Goal: Task Accomplishment & Management: Manage account settings

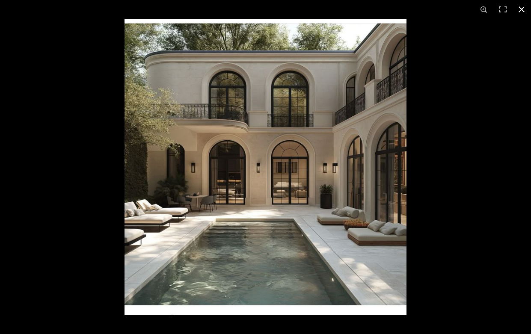
click at [521, 9] on button at bounding box center [521, 9] width 19 height 19
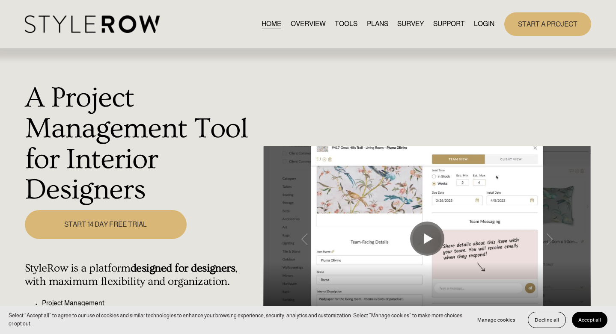
click at [483, 24] on link "LOGIN" at bounding box center [484, 24] width 21 height 12
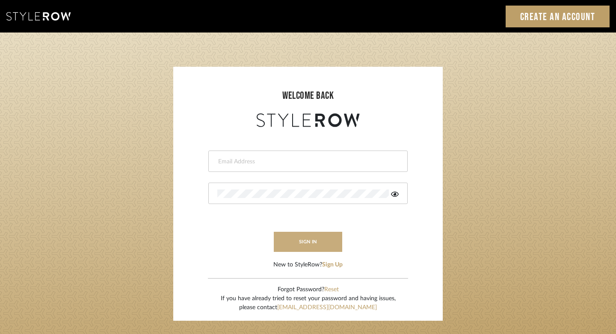
type input "[PERSON_NAME][EMAIL_ADDRESS][DOMAIN_NAME]"
click at [306, 235] on button "sign in" at bounding box center [308, 242] width 68 height 20
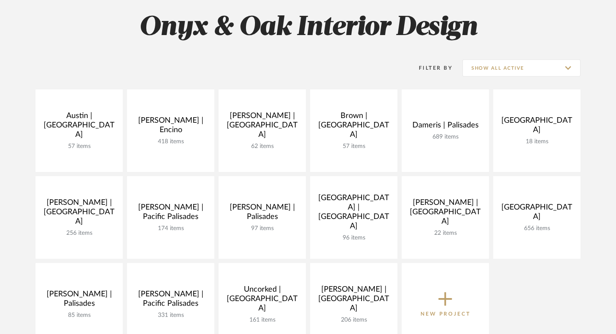
scroll to position [184, 0]
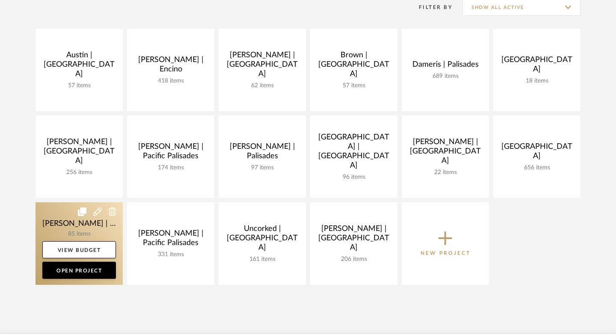
click at [46, 220] on link at bounding box center [79, 243] width 87 height 83
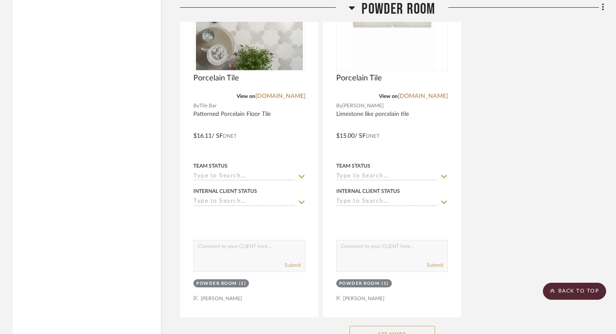
scroll to position [1499, 0]
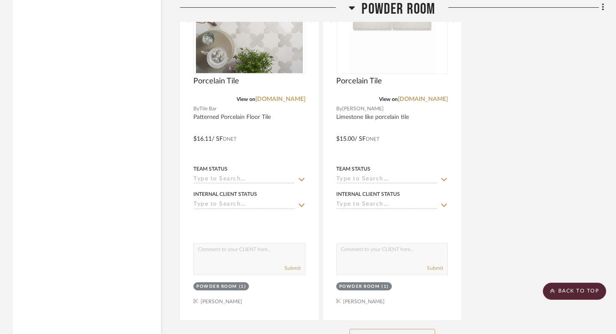
click at [407, 329] on button "See More" at bounding box center [393, 337] width 86 height 17
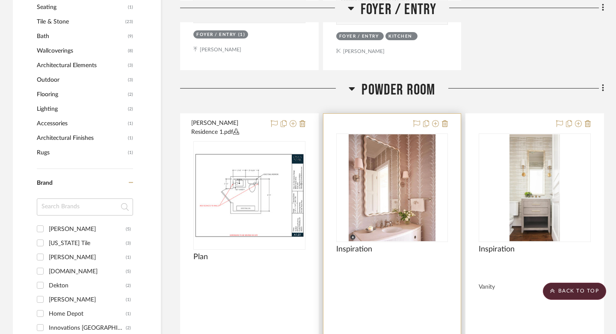
scroll to position [579, 0]
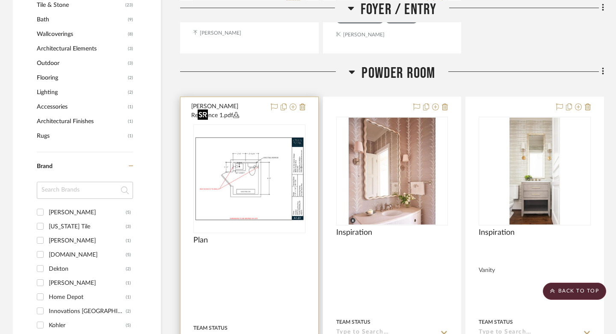
click at [273, 155] on img "0" at bounding box center [249, 178] width 110 height 85
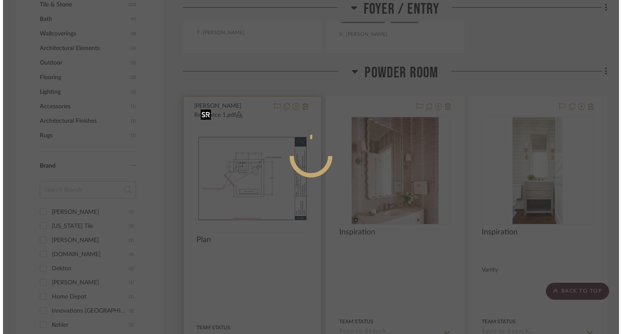
scroll to position [0, 0]
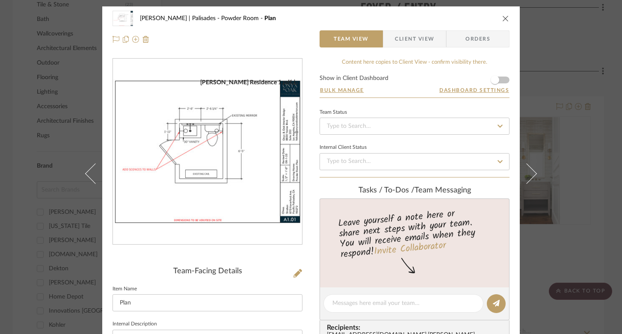
click at [503, 19] on icon "close" at bounding box center [505, 18] width 7 height 7
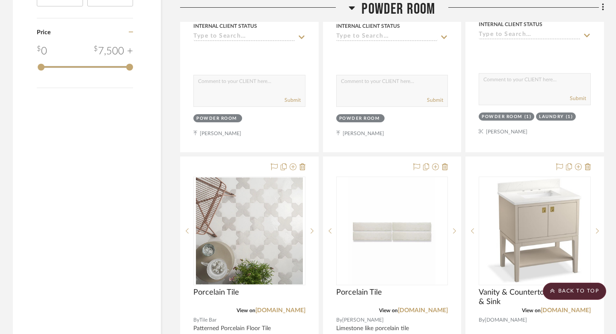
scroll to position [1304, 0]
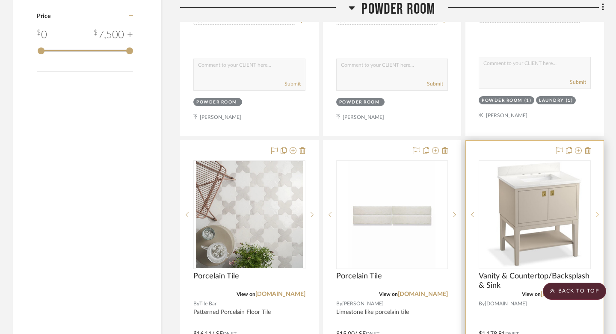
click at [599, 212] on icon at bounding box center [597, 215] width 3 height 6
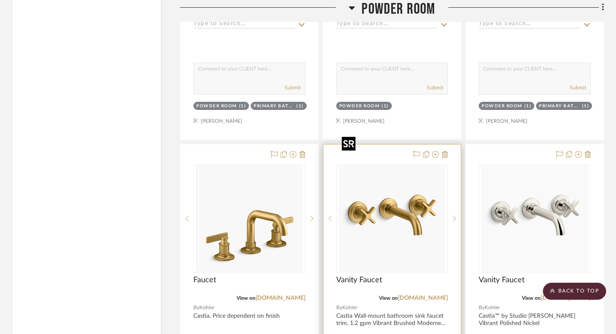
scroll to position [2439, 0]
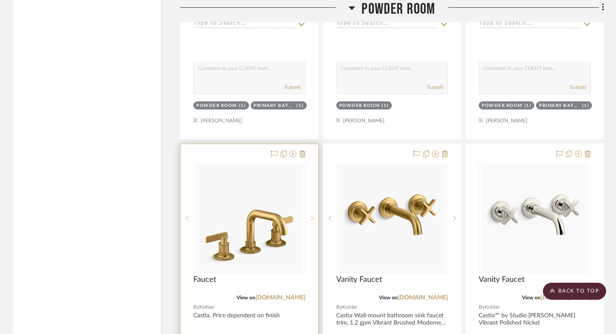
click at [312, 215] on icon at bounding box center [312, 218] width 3 height 6
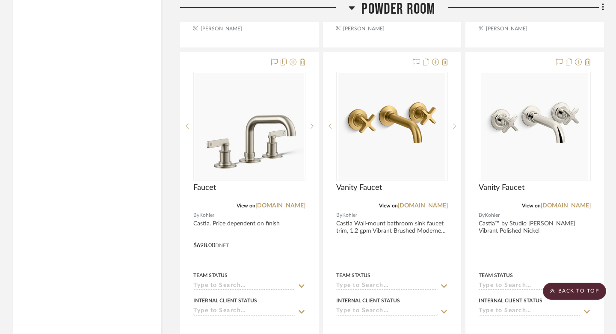
scroll to position [2563, 0]
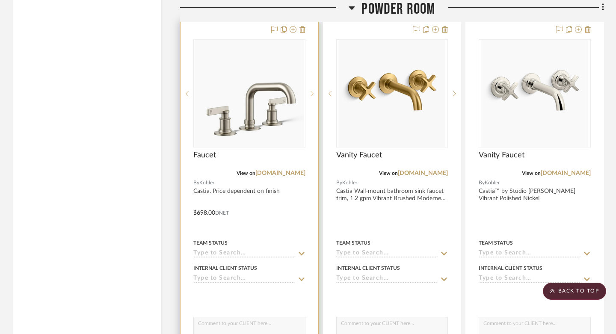
click at [312, 91] on icon at bounding box center [312, 94] width 3 height 6
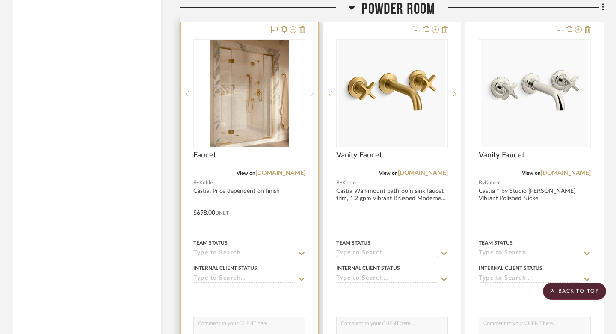
click at [312, 91] on icon at bounding box center [312, 94] width 3 height 6
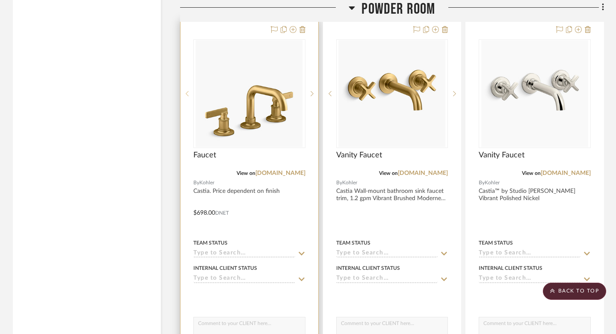
click at [188, 58] on div at bounding box center [187, 93] width 13 height 109
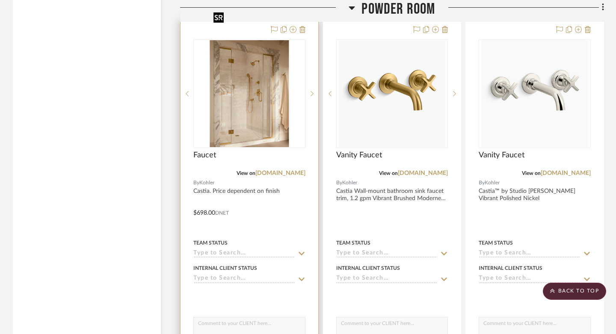
click at [249, 69] on img "3" at bounding box center [249, 93] width 79 height 107
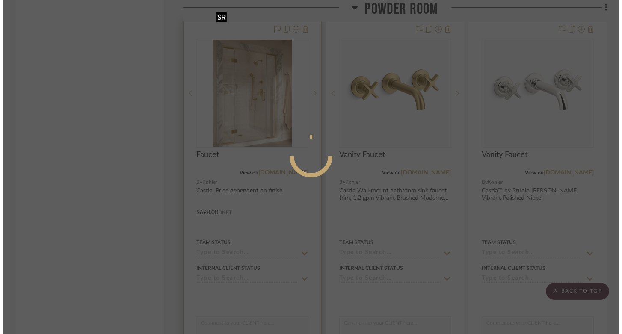
scroll to position [0, 0]
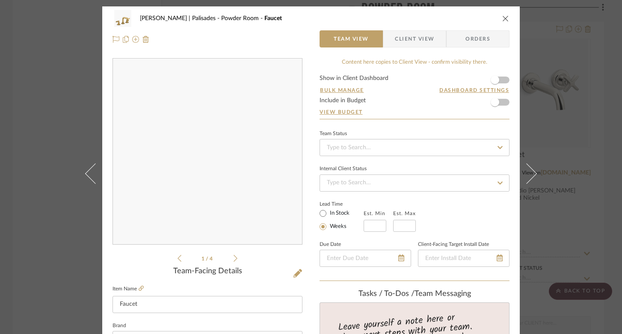
click at [165, 127] on img "0" at bounding box center [208, 152] width 186 height 186
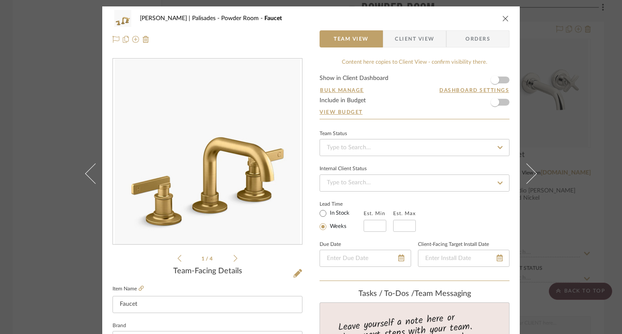
click at [234, 258] on icon at bounding box center [236, 259] width 4 height 8
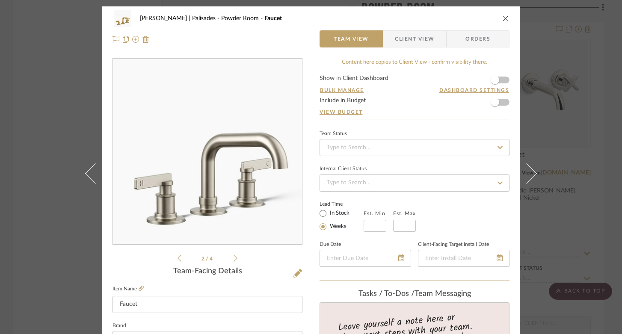
click at [234, 258] on icon at bounding box center [236, 259] width 4 height 8
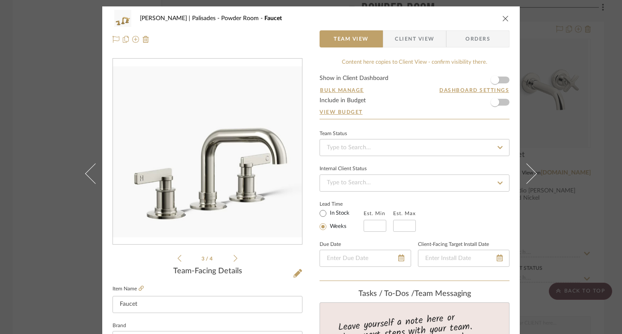
click at [234, 258] on icon at bounding box center [236, 259] width 4 height 8
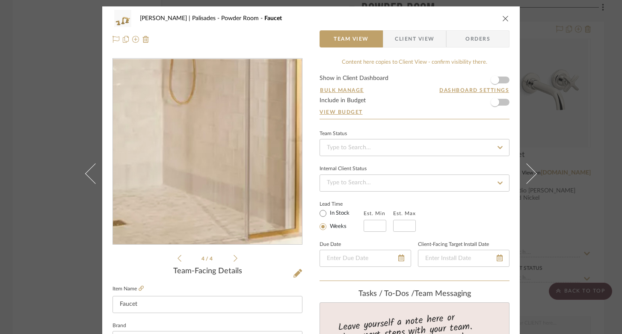
click at [214, 201] on img "3" at bounding box center [207, 152] width 137 height 186
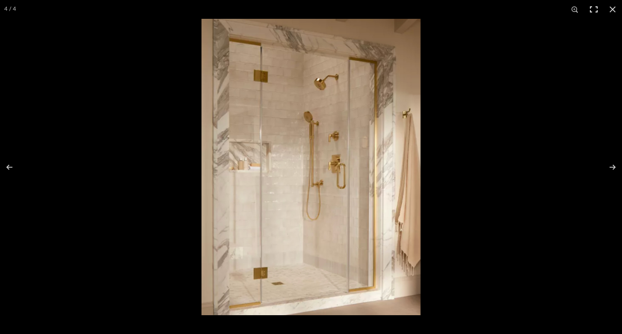
click at [592, 9] on button at bounding box center [593, 9] width 19 height 19
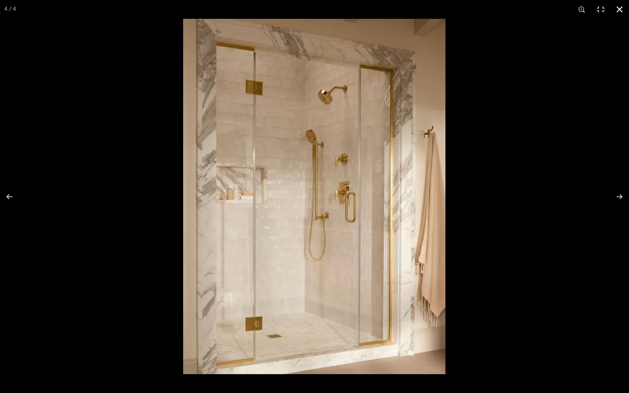
click at [470, 74] on div at bounding box center [497, 215] width 629 height 393
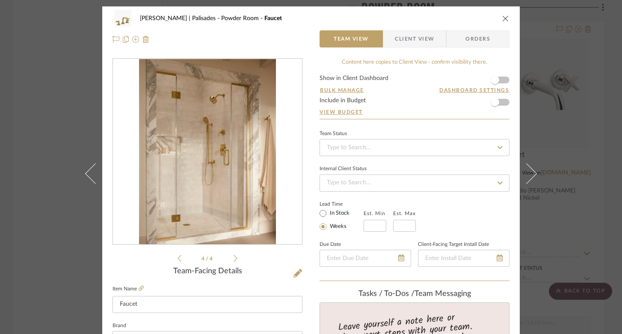
click at [502, 20] on icon "close" at bounding box center [505, 18] width 7 height 7
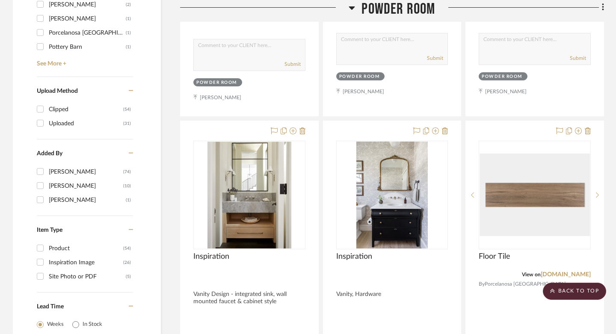
scroll to position [944, 0]
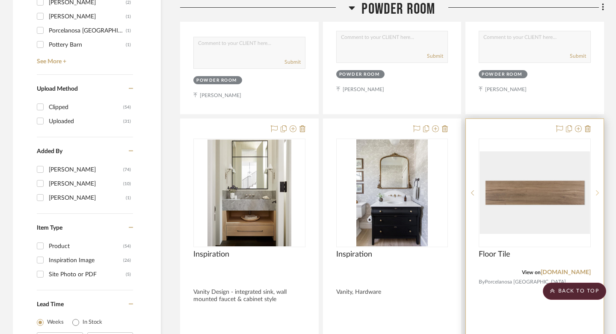
click at [598, 190] on icon at bounding box center [597, 193] width 3 height 6
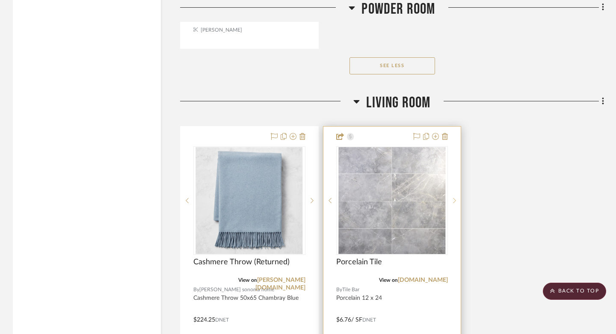
scroll to position [4445, 0]
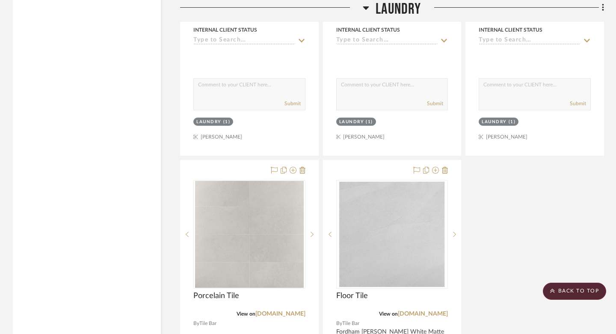
scroll to position [4006, 0]
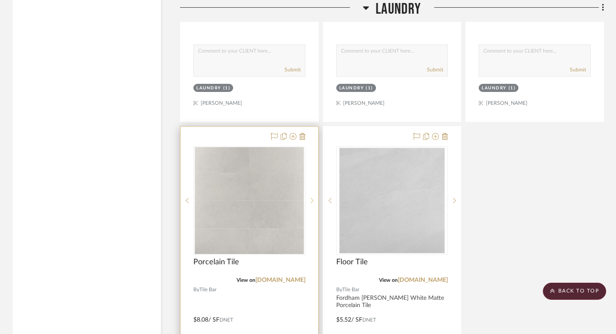
click at [311, 198] on icon at bounding box center [312, 200] width 3 height 5
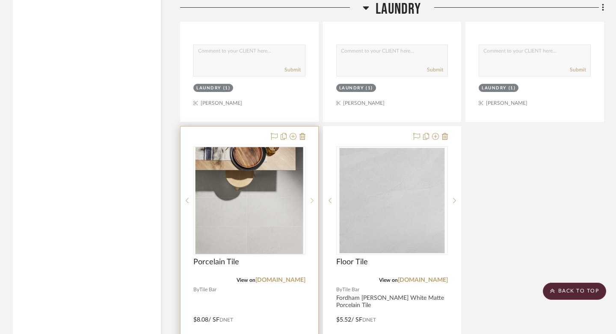
click at [311, 198] on icon at bounding box center [312, 200] width 3 height 5
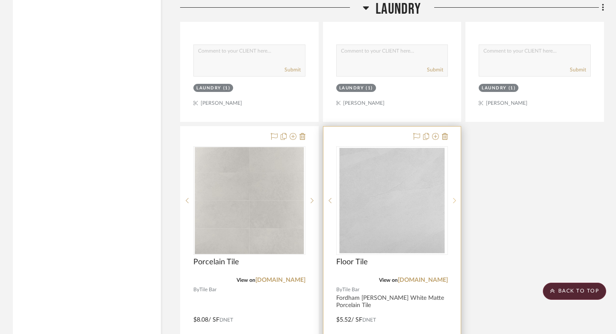
click at [456, 198] on sr-next-btn at bounding box center [454, 201] width 13 height 6
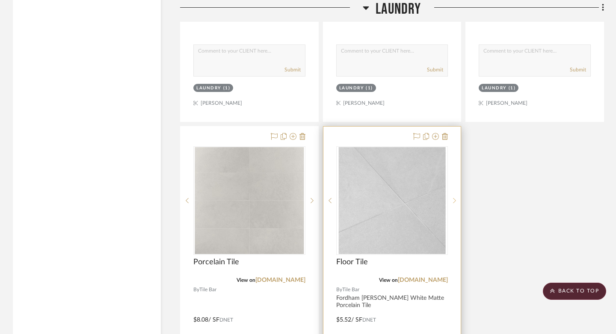
click at [456, 198] on sr-next-btn at bounding box center [454, 201] width 13 height 6
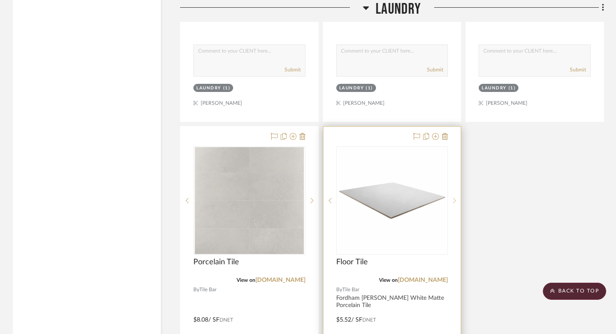
click at [456, 198] on sr-next-btn at bounding box center [454, 201] width 13 height 6
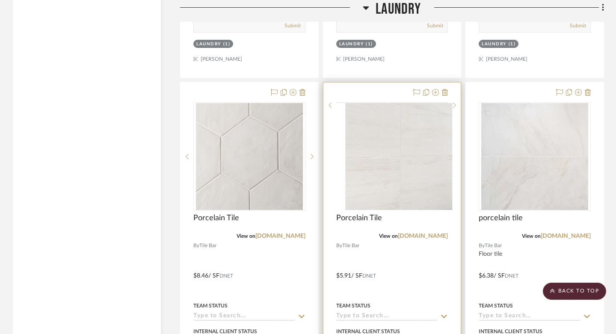
scroll to position [3668, 0]
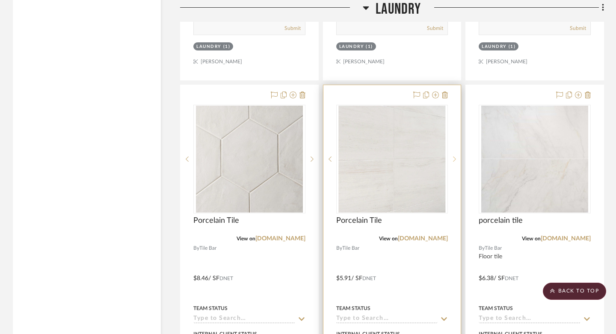
click at [456, 156] on icon at bounding box center [454, 159] width 3 height 6
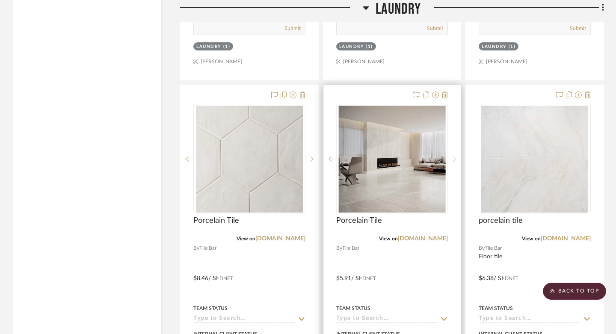
click at [456, 156] on icon at bounding box center [454, 159] width 3 height 6
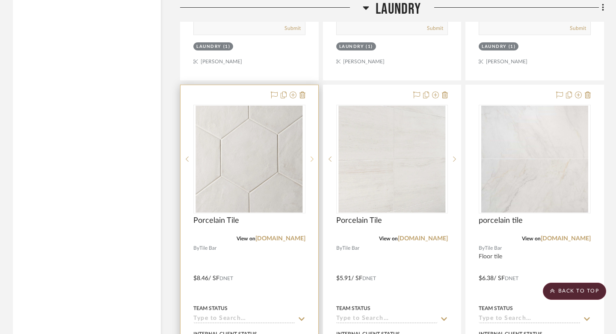
click at [314, 156] on sr-next-btn at bounding box center [311, 159] width 13 height 6
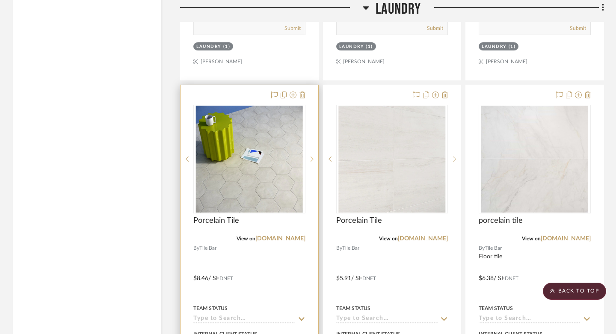
click at [313, 156] on icon at bounding box center [312, 159] width 3 height 6
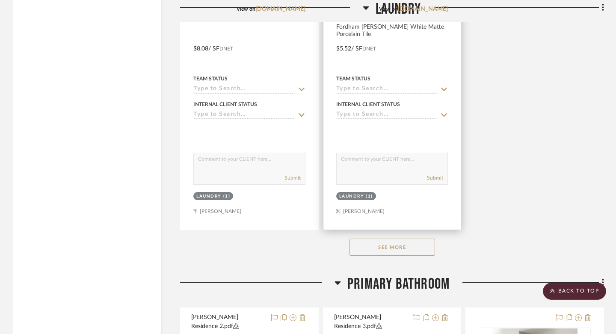
scroll to position [4278, 0]
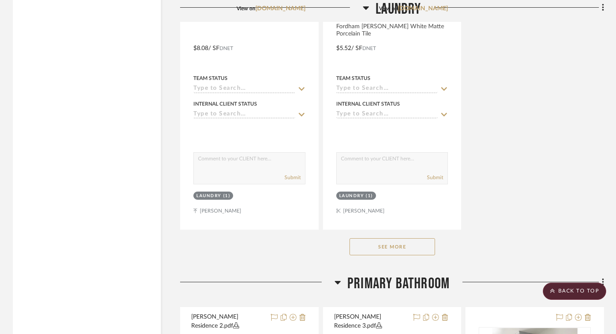
click at [405, 238] on button "See More" at bounding box center [393, 246] width 86 height 17
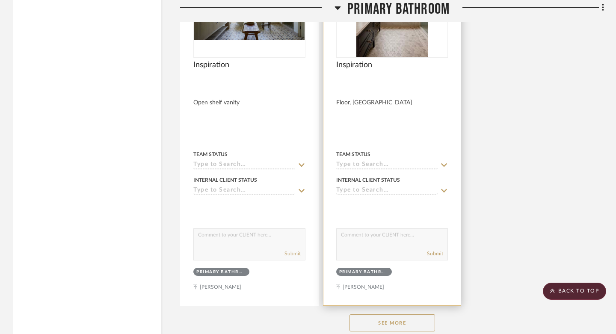
scroll to position [5903, 0]
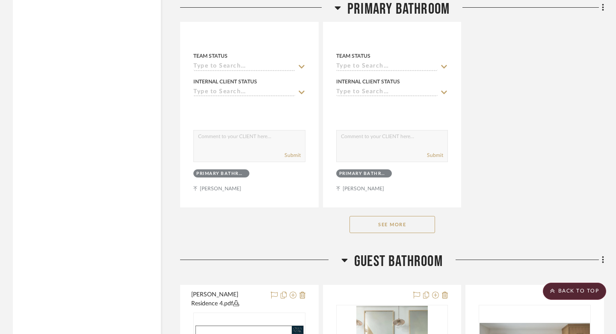
drag, startPoint x: 394, startPoint y: 196, endPoint x: 394, endPoint y: 190, distance: 6.8
click at [394, 208] on div "See More" at bounding box center [392, 225] width 424 height 34
click at [393, 216] on button "See More" at bounding box center [393, 224] width 86 height 17
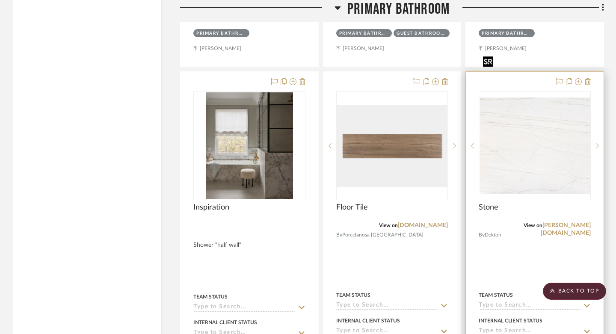
scroll to position [6794, 0]
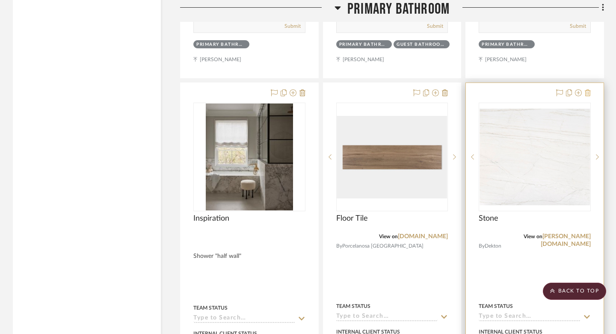
click at [587, 89] on icon at bounding box center [588, 92] width 6 height 7
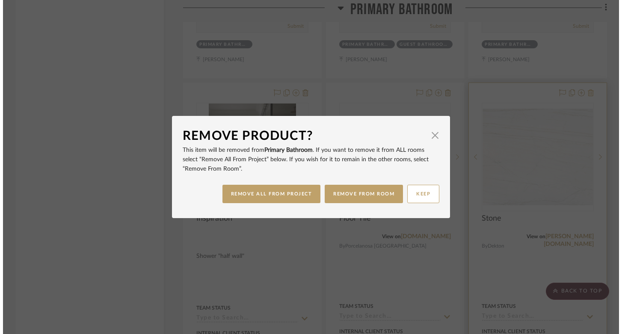
scroll to position [0, 0]
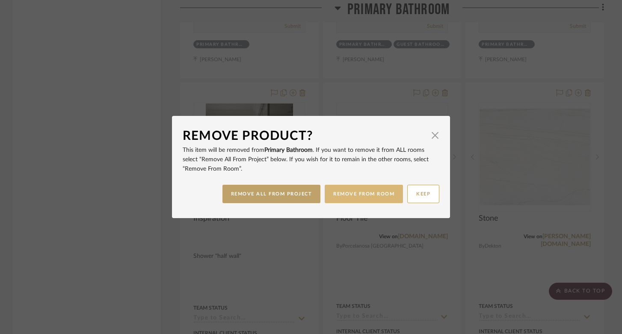
click at [384, 195] on button "REMOVE FROM ROOM" at bounding box center [364, 194] width 78 height 18
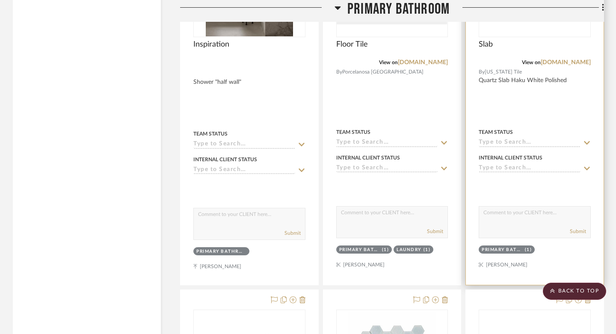
scroll to position [7109, 0]
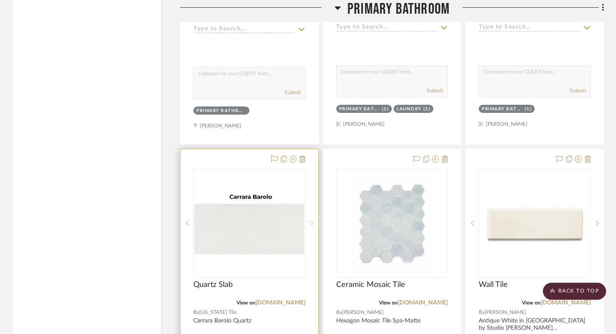
click at [312, 220] on icon at bounding box center [312, 223] width 3 height 6
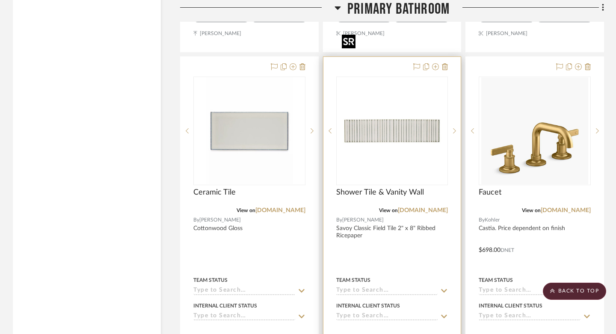
scroll to position [7583, 0]
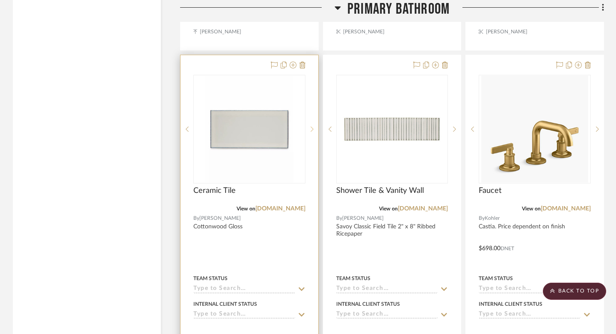
click at [312, 126] on icon at bounding box center [312, 129] width 3 height 6
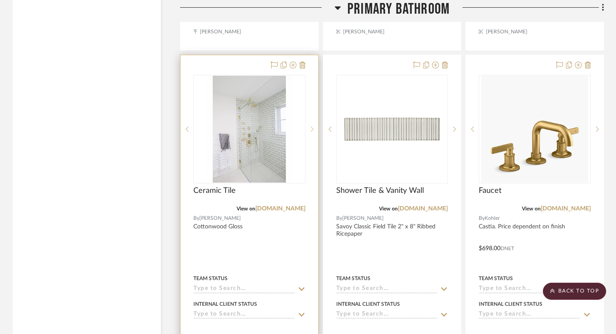
click at [312, 126] on icon at bounding box center [312, 129] width 3 height 6
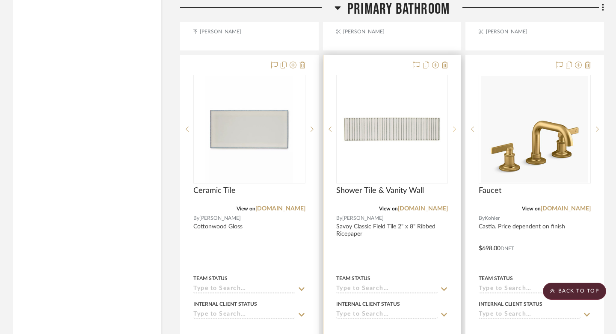
click at [456, 126] on sr-next-btn at bounding box center [454, 129] width 13 height 6
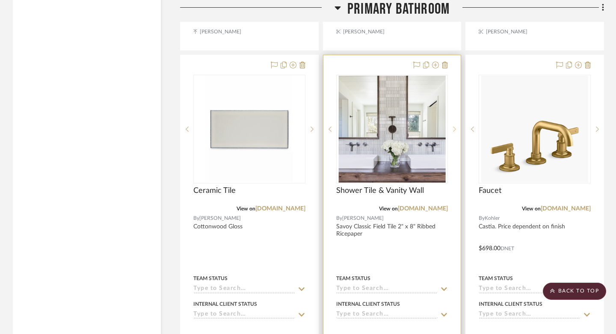
click at [456, 126] on sr-next-btn at bounding box center [454, 129] width 13 height 6
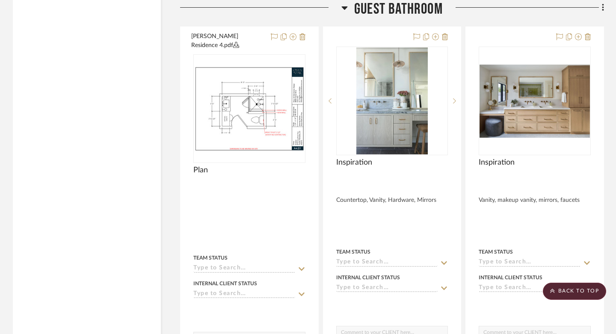
scroll to position [9067, 0]
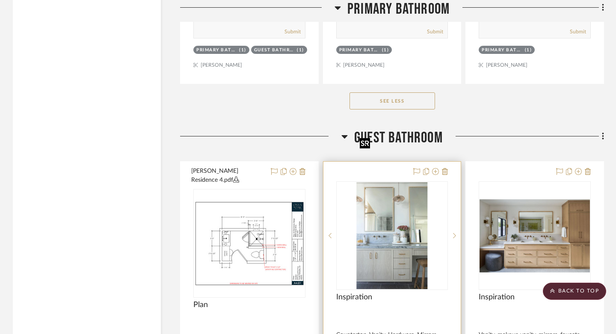
click at [399, 222] on img "0" at bounding box center [391, 235] width 71 height 107
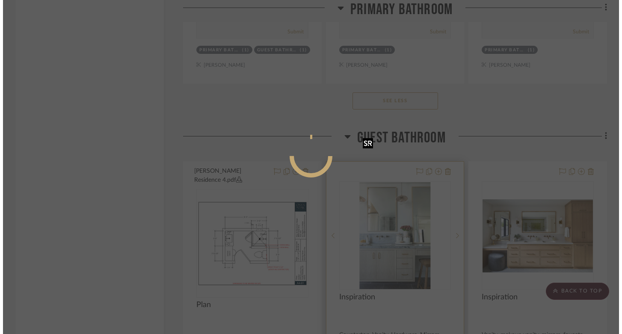
scroll to position [0, 0]
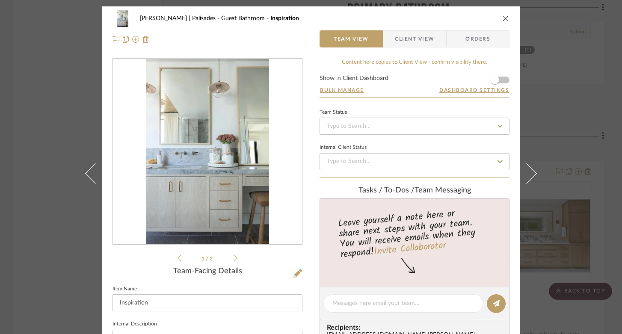
click at [247, 178] on img "0" at bounding box center [207, 152] width 123 height 186
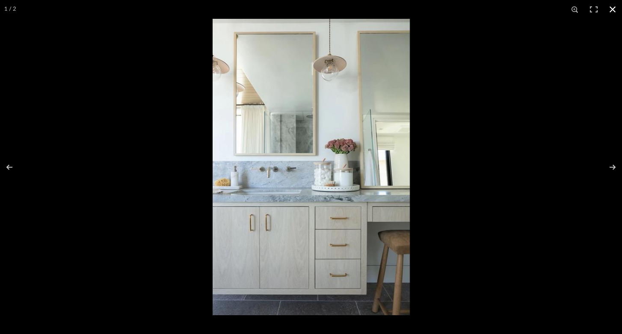
click at [615, 10] on button at bounding box center [612, 9] width 19 height 19
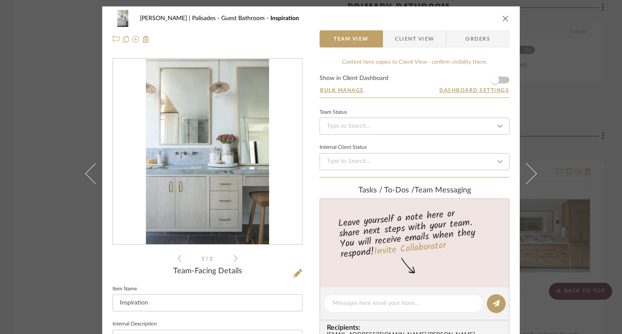
click at [504, 19] on icon "close" at bounding box center [505, 18] width 7 height 7
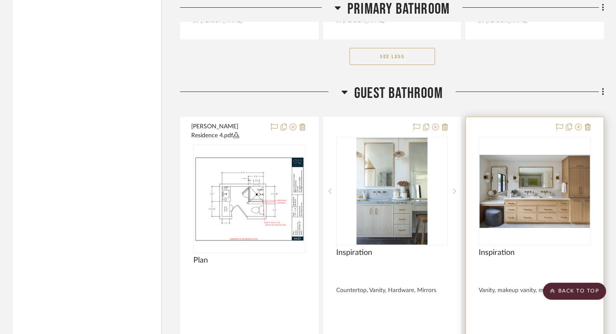
scroll to position [9114, 0]
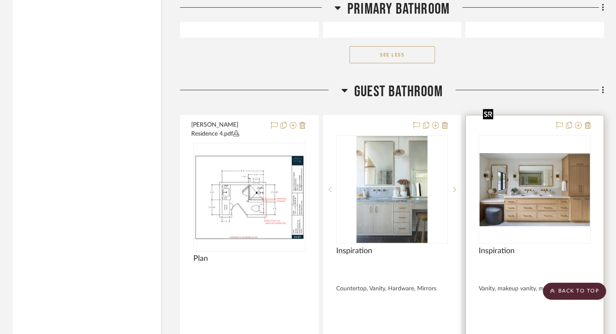
click at [528, 161] on img "0" at bounding box center [535, 190] width 110 height 74
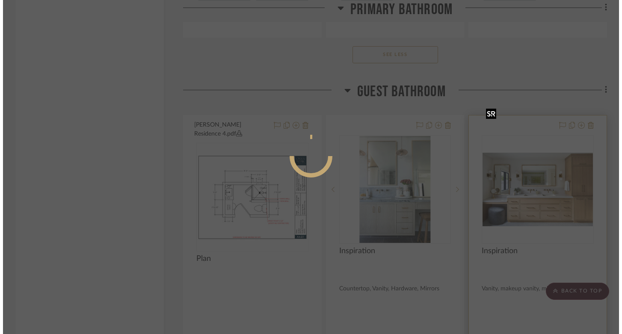
scroll to position [0, 0]
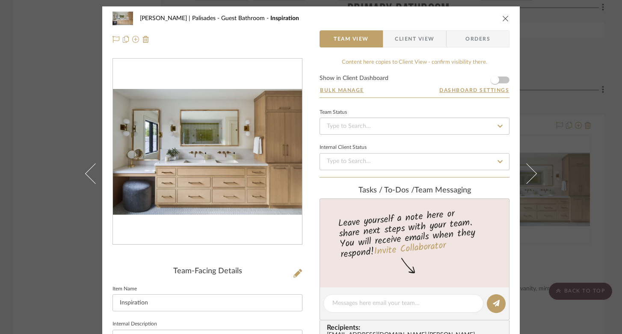
click at [503, 17] on icon "close" at bounding box center [505, 18] width 7 height 7
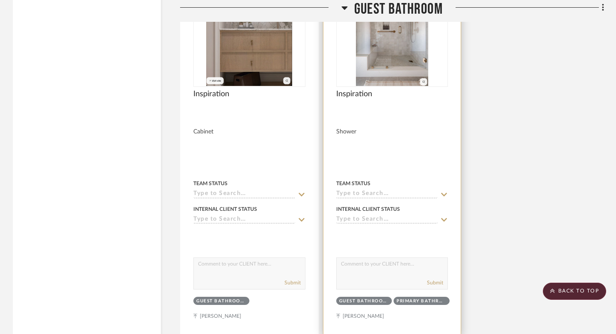
scroll to position [10036, 0]
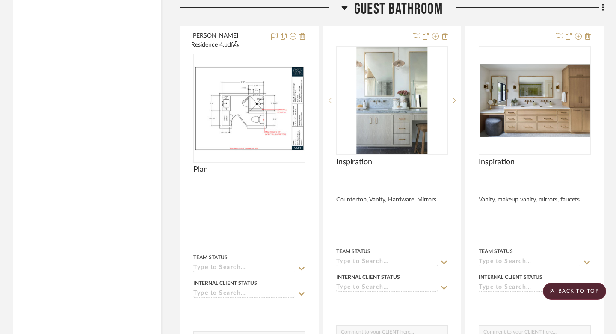
scroll to position [9036, 0]
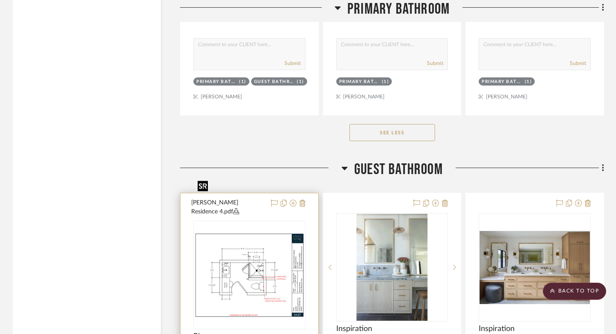
click at [238, 233] on img "0" at bounding box center [249, 275] width 110 height 85
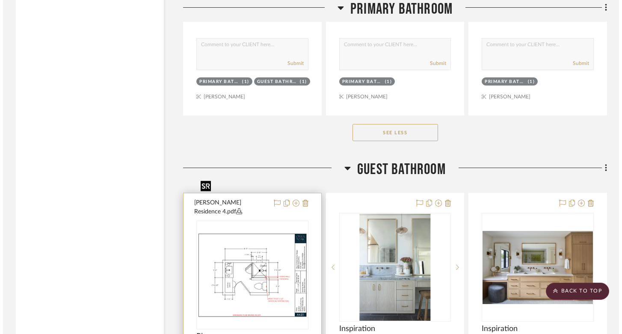
scroll to position [0, 0]
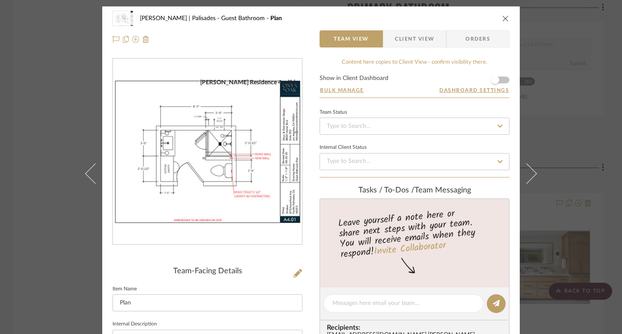
click at [177, 190] on img "0" at bounding box center [207, 152] width 189 height 146
click at [504, 18] on icon "close" at bounding box center [505, 18] width 7 height 7
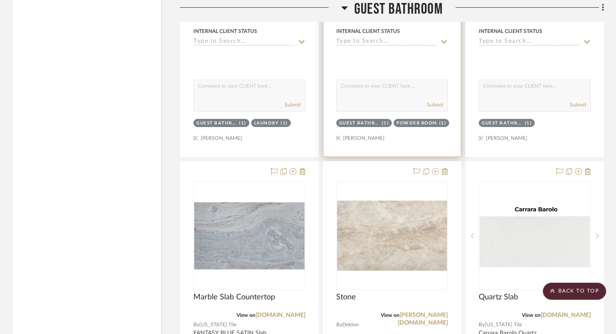
scroll to position [10595, 0]
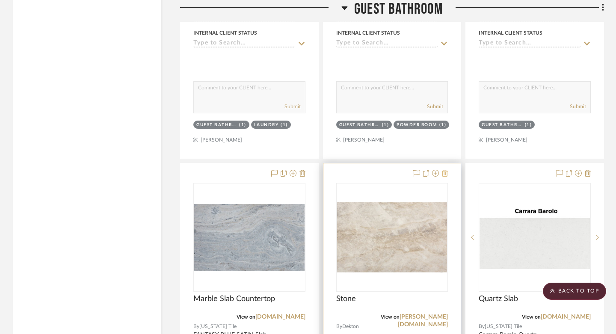
click at [446, 170] on icon at bounding box center [445, 173] width 6 height 7
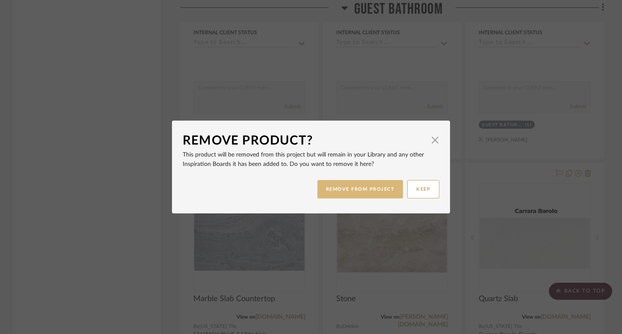
click at [356, 190] on button "REMOVE FROM PROJECT" at bounding box center [360, 189] width 86 height 18
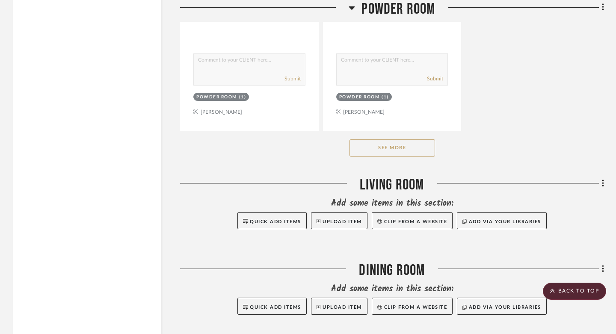
scroll to position [1690, 0]
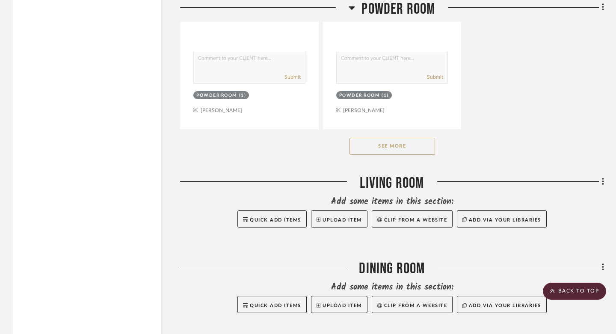
click at [364, 138] on button "See More" at bounding box center [393, 146] width 86 height 17
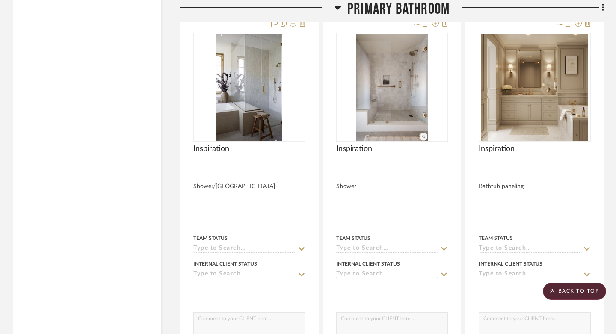
scroll to position [7996, 0]
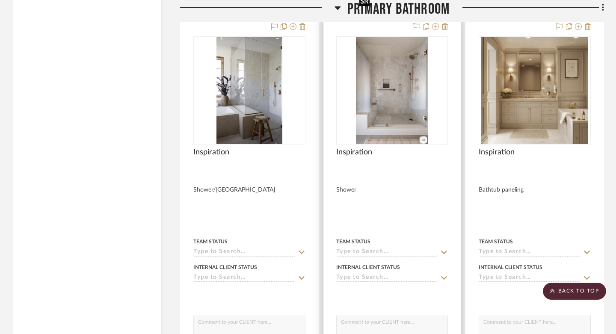
click at [0, 0] on img at bounding box center [0, 0] width 0 height 0
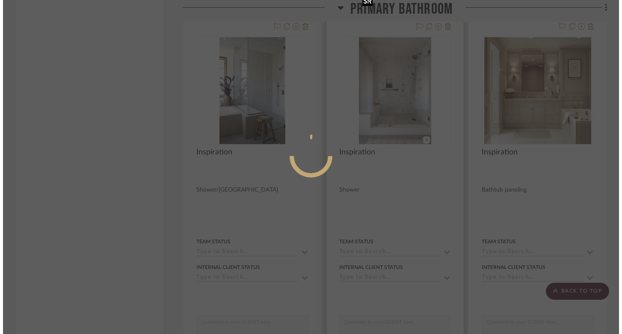
scroll to position [0, 0]
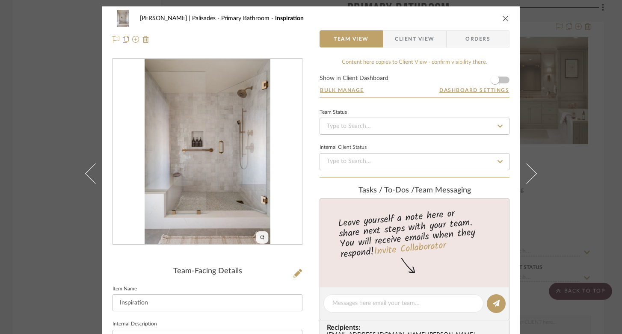
click at [266, 207] on img "0" at bounding box center [207, 152] width 125 height 186
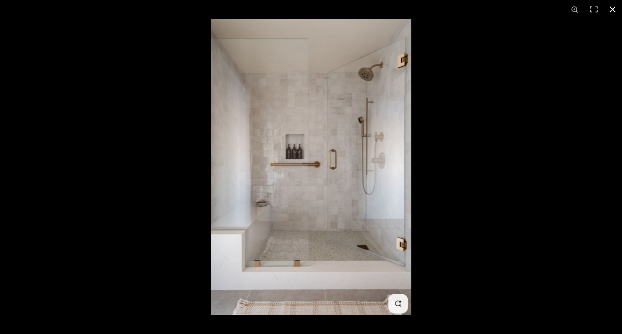
click at [612, 9] on button at bounding box center [612, 9] width 19 height 19
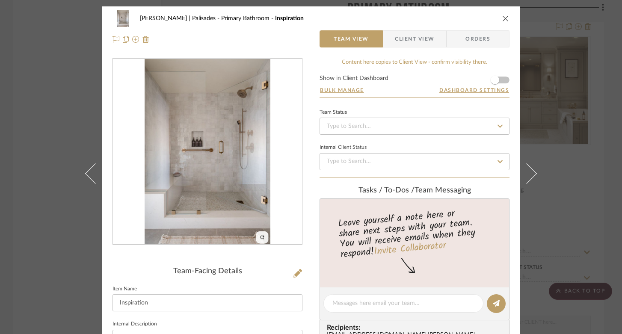
click at [502, 21] on icon "close" at bounding box center [505, 18] width 7 height 7
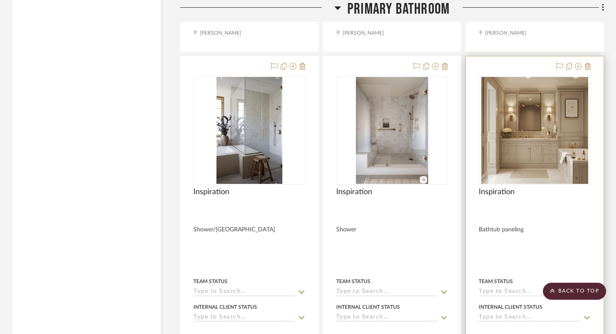
scroll to position [7938, 0]
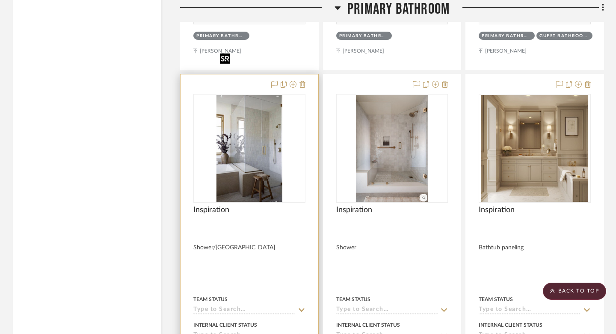
click at [260, 114] on img "0" at bounding box center [249, 148] width 66 height 107
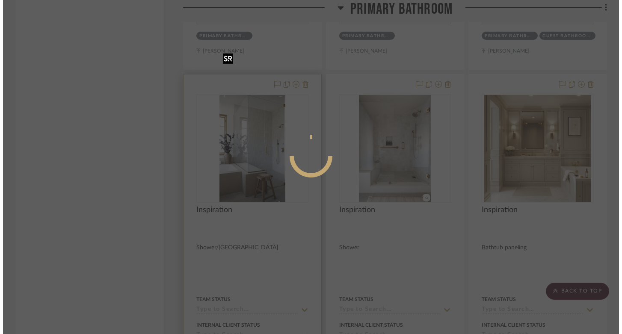
scroll to position [0, 0]
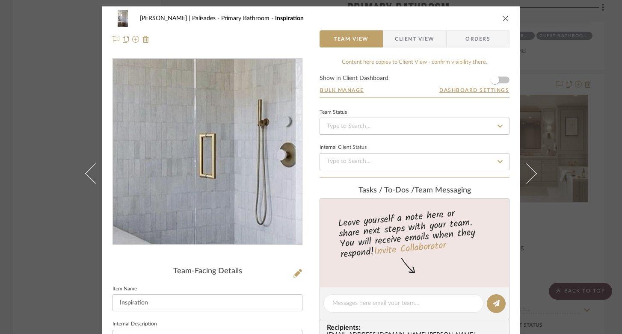
click at [244, 154] on img "0" at bounding box center [208, 152] width 114 height 186
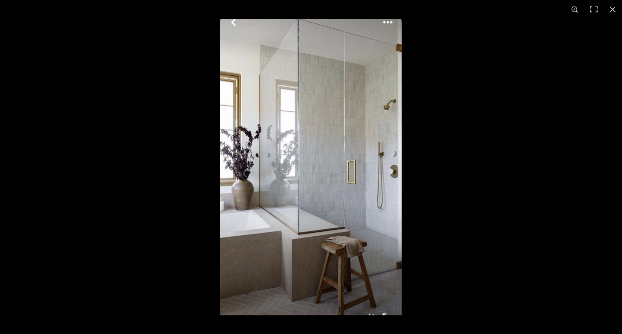
click at [339, 277] on img at bounding box center [311, 167] width 182 height 297
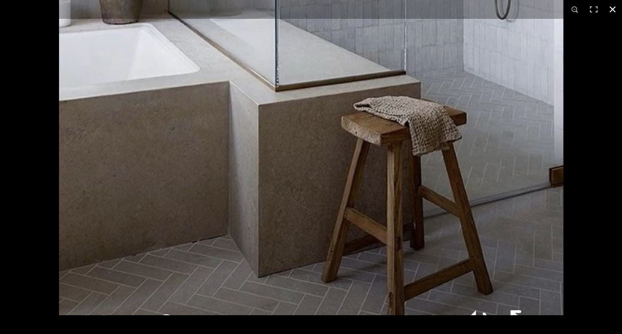
click at [613, 9] on button at bounding box center [612, 9] width 19 height 19
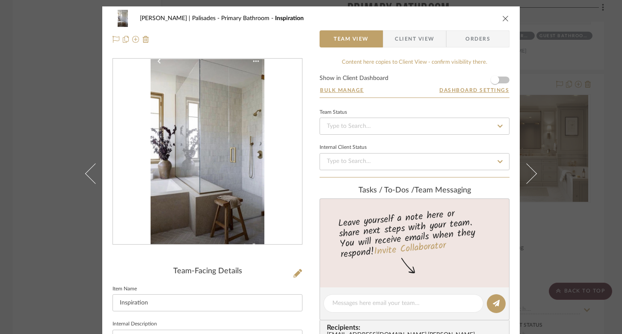
click at [502, 18] on icon "close" at bounding box center [505, 18] width 7 height 7
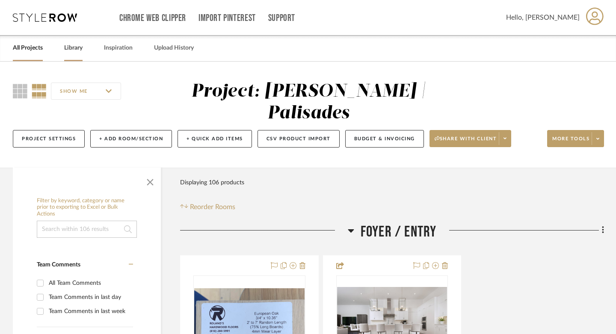
click at [77, 51] on link "Library" at bounding box center [73, 48] width 18 height 12
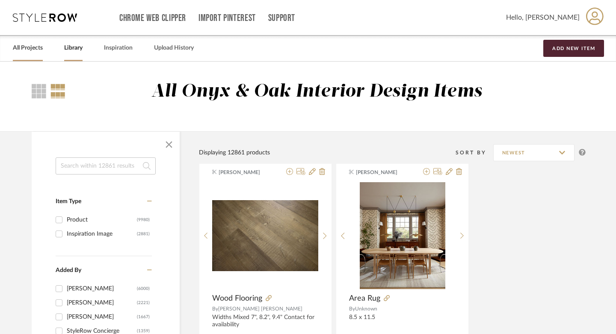
click at [32, 43] on link "All Projects" at bounding box center [28, 48] width 30 height 12
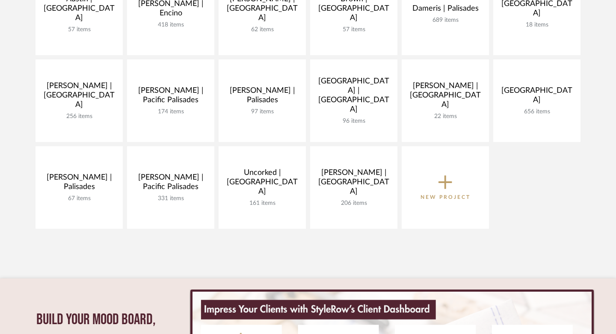
scroll to position [255, 0]
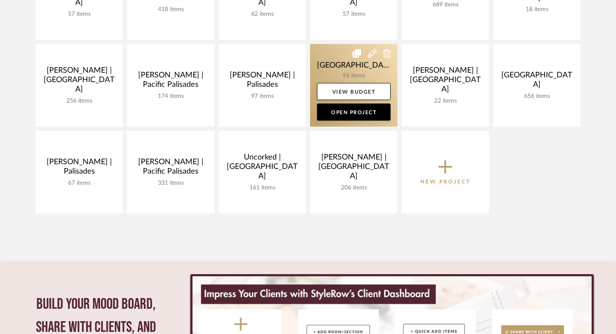
click at [328, 61] on link at bounding box center [353, 85] width 87 height 83
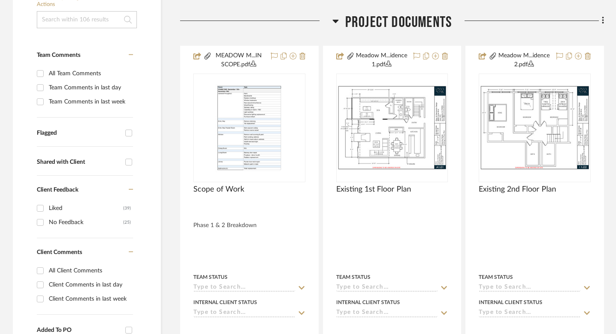
scroll to position [210, 0]
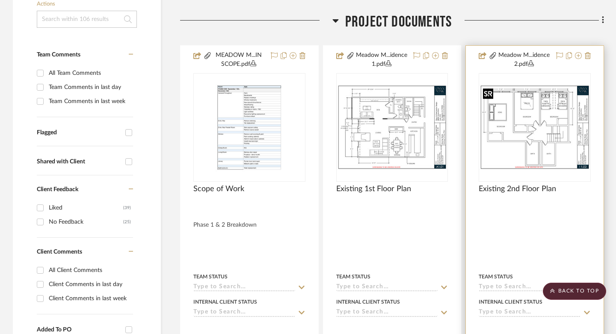
click at [529, 116] on img "0" at bounding box center [535, 127] width 110 height 85
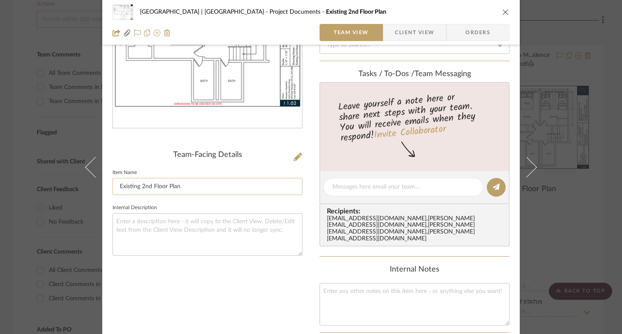
scroll to position [150, 0]
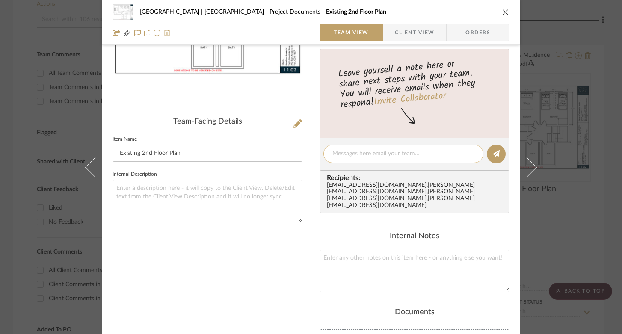
click at [365, 150] on textarea at bounding box center [403, 153] width 142 height 9
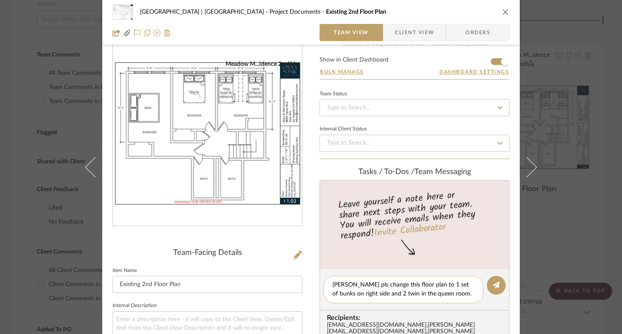
scroll to position [0, 0]
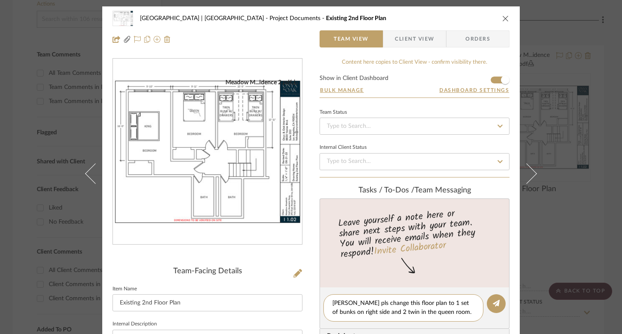
type textarea "Molly pls change this floor plan to 1 set of bunks on right side and 2 twin in …"
click at [503, 16] on icon "close" at bounding box center [505, 18] width 7 height 7
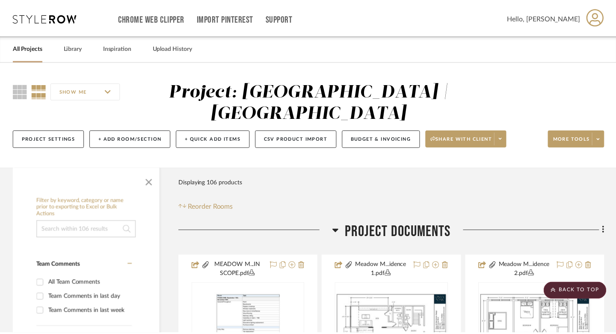
scroll to position [210, 0]
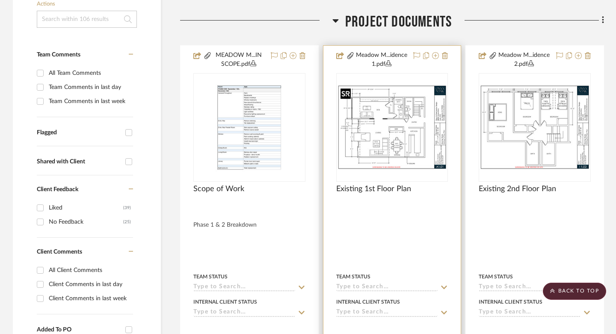
click at [391, 140] on img "0" at bounding box center [392, 127] width 110 height 85
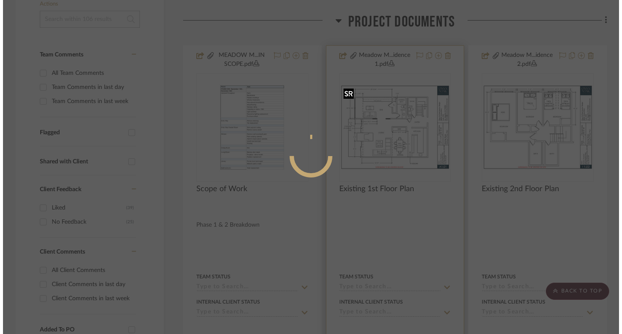
scroll to position [0, 0]
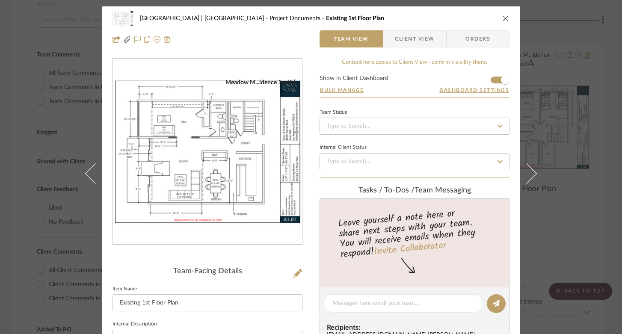
click at [229, 172] on img "0" at bounding box center [207, 152] width 189 height 146
click at [502, 13] on div "Meadow Mountain | Vail Valley Project Documents Existing 1st Floor Plan" at bounding box center [311, 18] width 397 height 17
click at [502, 16] on icon "close" at bounding box center [505, 18] width 7 height 7
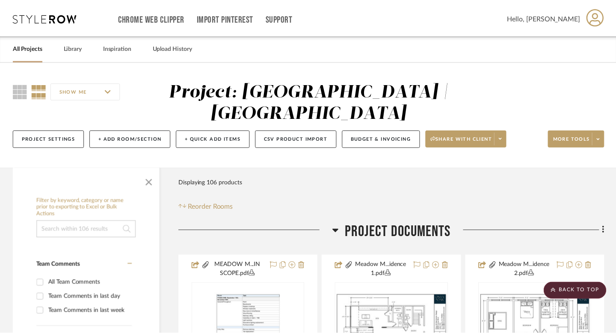
scroll to position [210, 0]
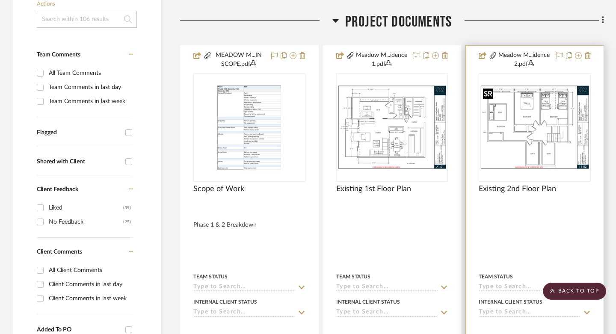
click at [540, 144] on img "0" at bounding box center [535, 127] width 110 height 85
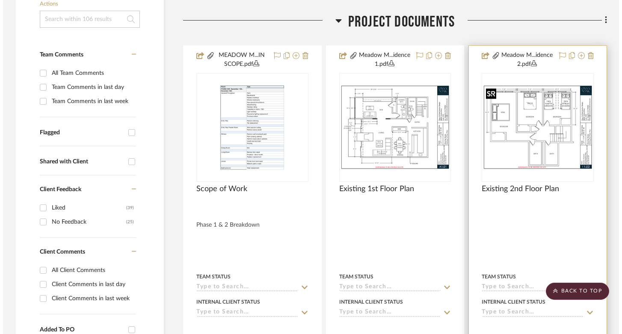
scroll to position [0, 0]
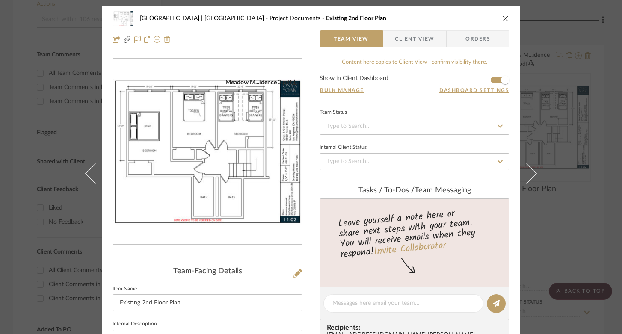
click at [502, 21] on icon "close" at bounding box center [505, 18] width 7 height 7
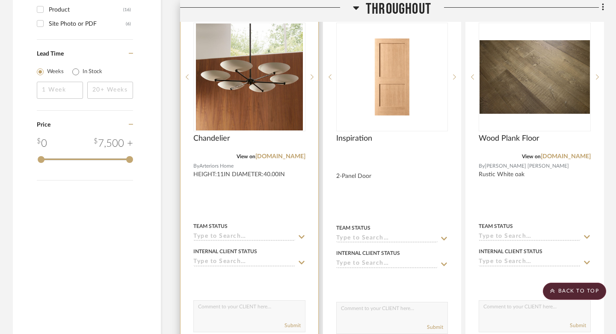
scroll to position [1075, 0]
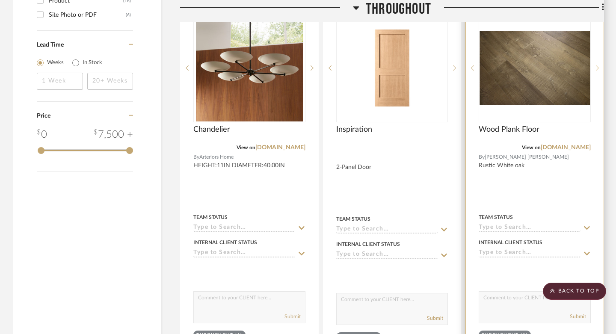
click at [597, 65] on icon at bounding box center [597, 68] width 3 height 6
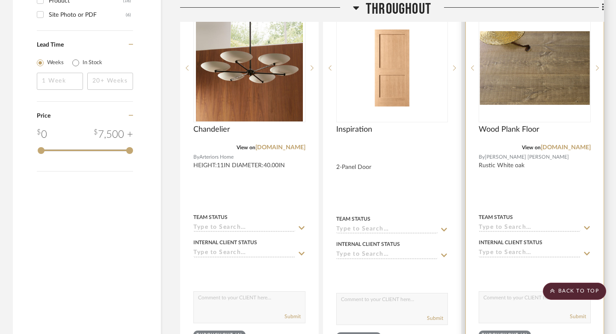
scroll to position [1029, 0]
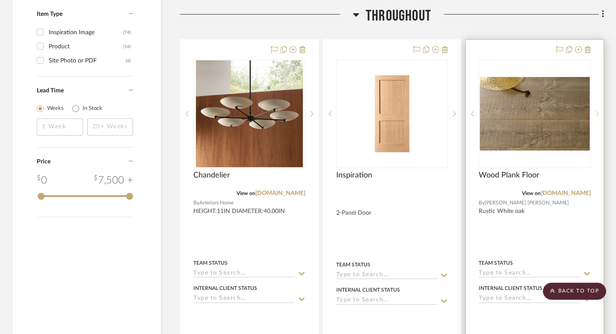
click at [599, 113] on sr-next-btn at bounding box center [597, 114] width 13 height 6
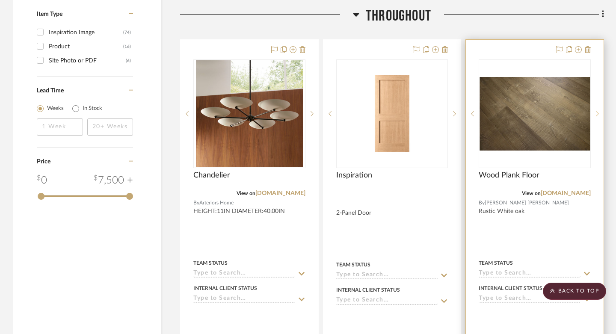
click at [599, 113] on sr-next-btn at bounding box center [597, 114] width 13 height 6
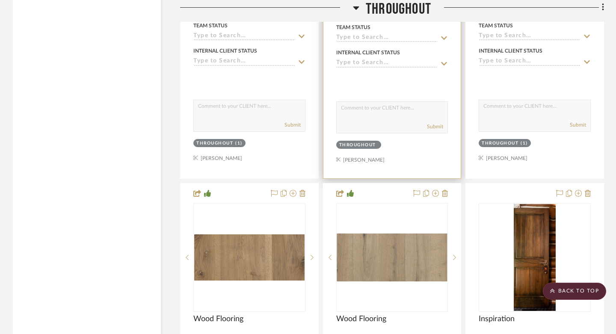
scroll to position [1294, 0]
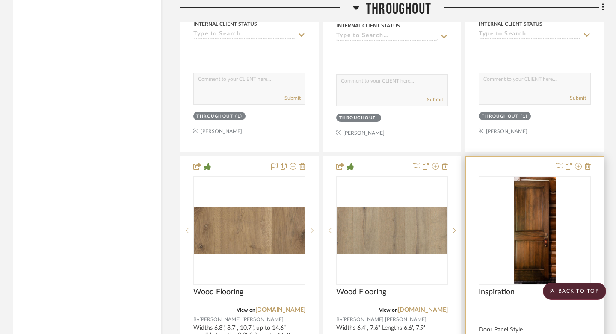
click at [524, 224] on img "0" at bounding box center [535, 230] width 42 height 107
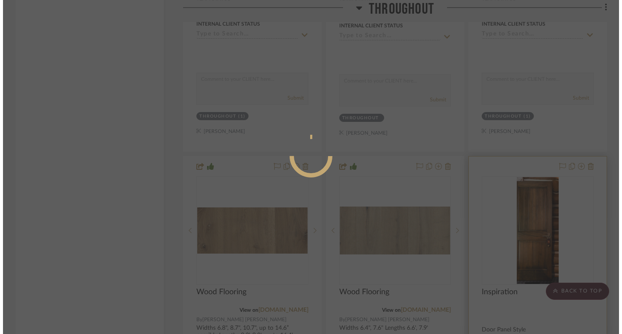
scroll to position [0, 0]
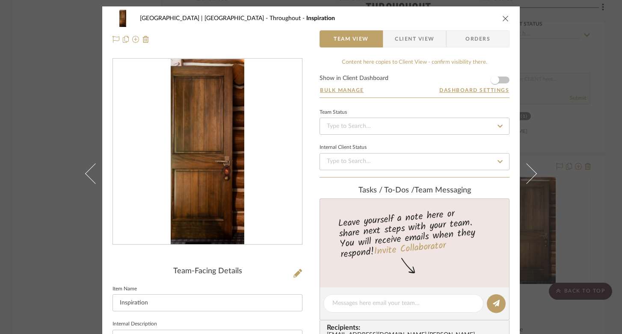
click at [244, 122] on div at bounding box center [207, 152] width 189 height 187
click at [250, 140] on div "0" at bounding box center [207, 152] width 189 height 186
click at [212, 155] on img "0" at bounding box center [208, 152] width 74 height 186
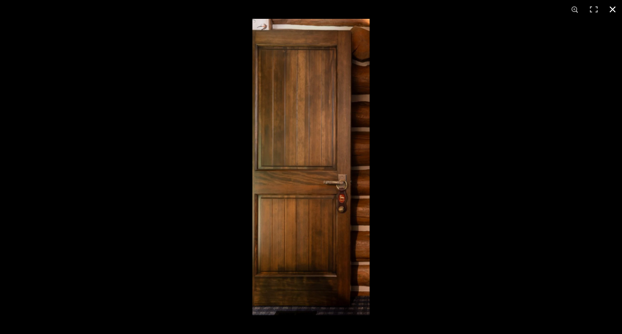
click at [614, 10] on button at bounding box center [612, 9] width 19 height 19
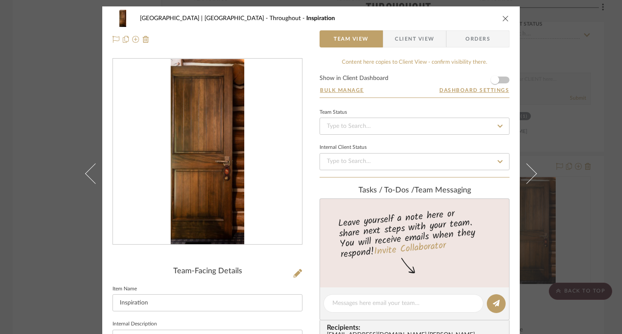
click at [504, 18] on icon "close" at bounding box center [505, 18] width 7 height 7
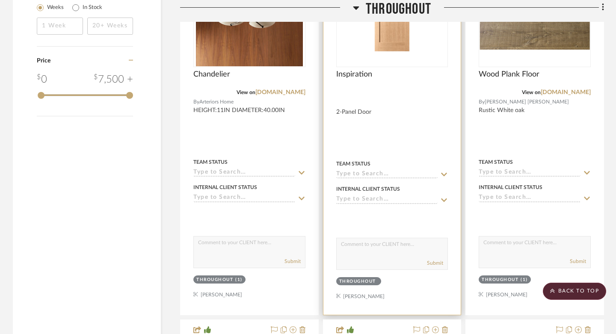
scroll to position [1404, 0]
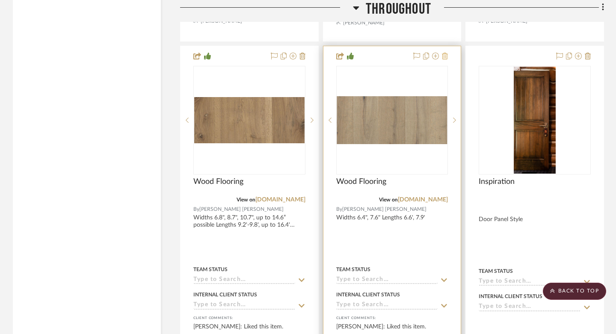
click at [445, 55] on icon at bounding box center [445, 56] width 6 height 7
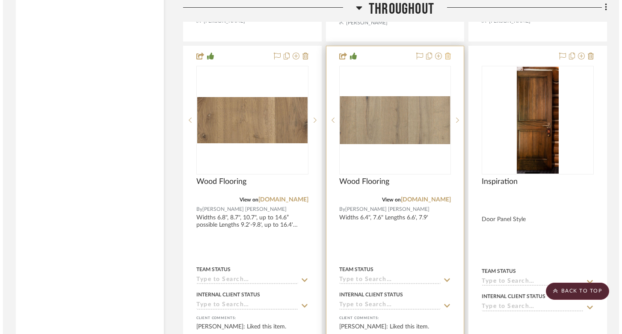
scroll to position [0, 0]
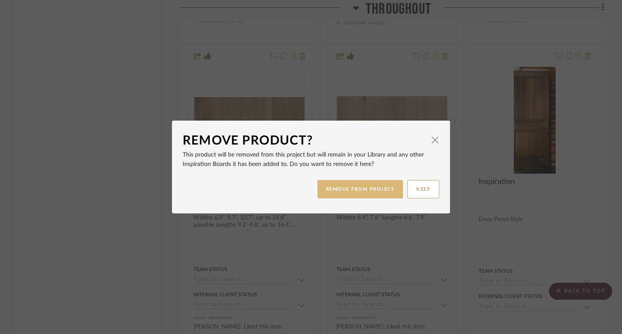
click at [377, 192] on button "REMOVE FROM PROJECT" at bounding box center [360, 189] width 86 height 18
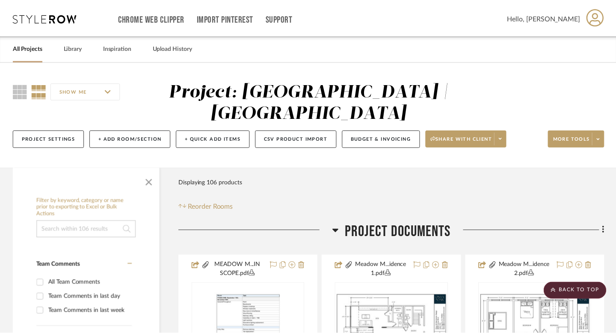
scroll to position [1404, 0]
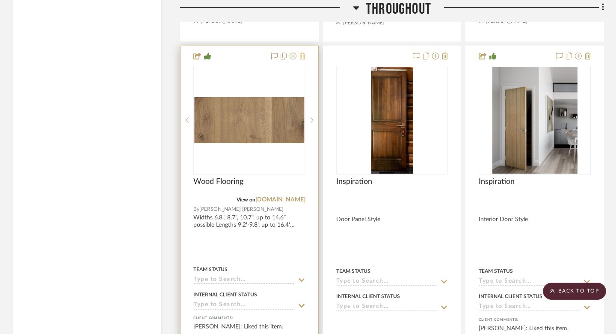
click at [303, 57] on icon at bounding box center [302, 56] width 6 height 7
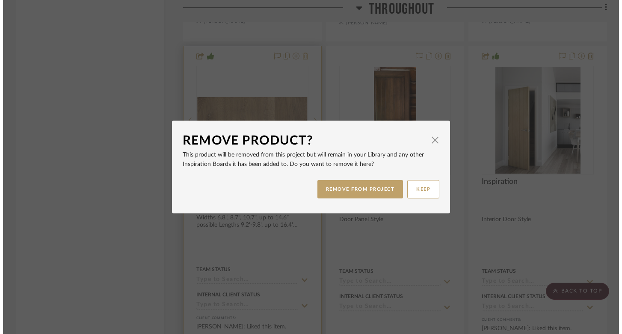
scroll to position [0, 0]
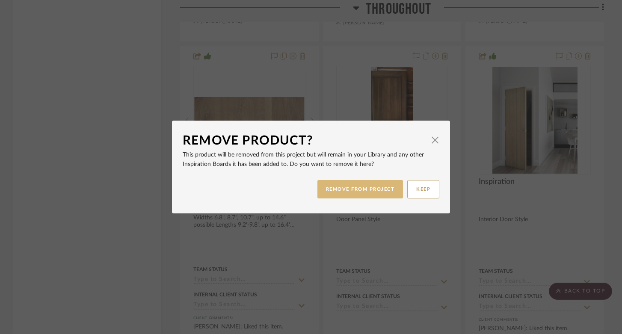
click at [373, 194] on button "REMOVE FROM PROJECT" at bounding box center [360, 189] width 86 height 18
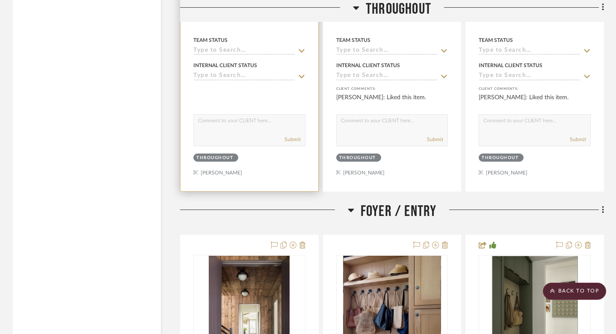
scroll to position [1636, 0]
